Goal: Information Seeking & Learning: Learn about a topic

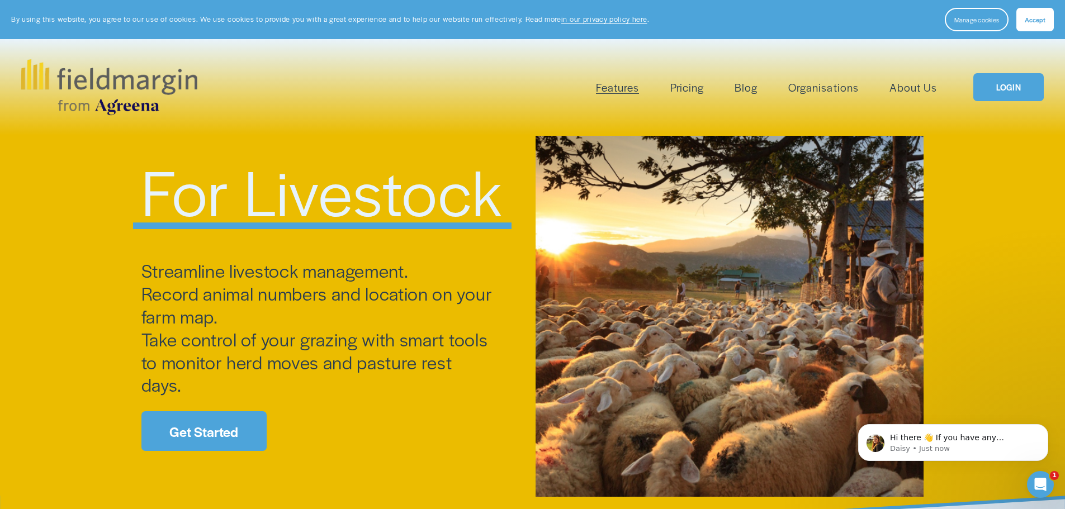
click at [698, 87] on link "Pricing" at bounding box center [687, 87] width 34 height 18
